Goal: Information Seeking & Learning: Learn about a topic

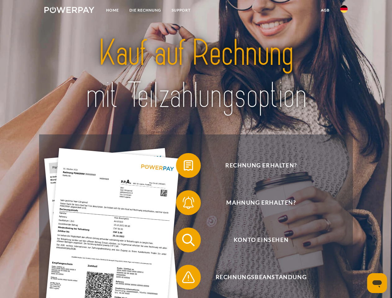
click at [69, 11] on img at bounding box center [69, 10] width 50 height 6
click at [344, 11] on img at bounding box center [344, 8] width 7 height 7
click at [325, 10] on link "agb" at bounding box center [325, 10] width 19 height 11
click at [184, 167] on span at bounding box center [179, 165] width 31 height 31
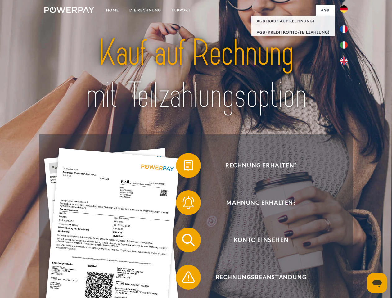
click at [184, 204] on span at bounding box center [179, 202] width 31 height 31
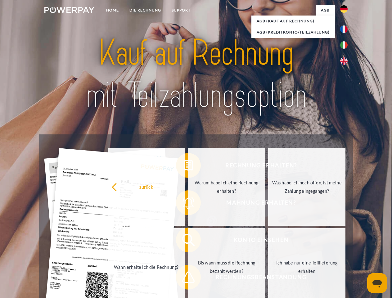
click at [188, 241] on link "Bis wann muss die Rechnung bezahlt werden?" at bounding box center [226, 267] width 77 height 78
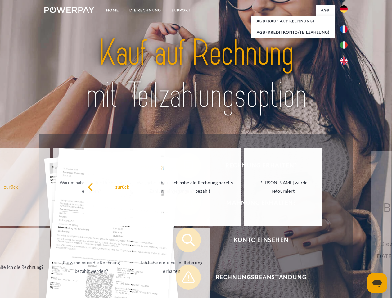
click at [184, 279] on span at bounding box center [179, 277] width 31 height 31
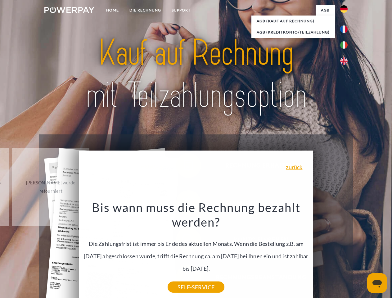
click at [378, 283] on icon "Messaging-Fenster öffnen" at bounding box center [377, 284] width 9 height 7
